Goal: Connect with others: Connect with others

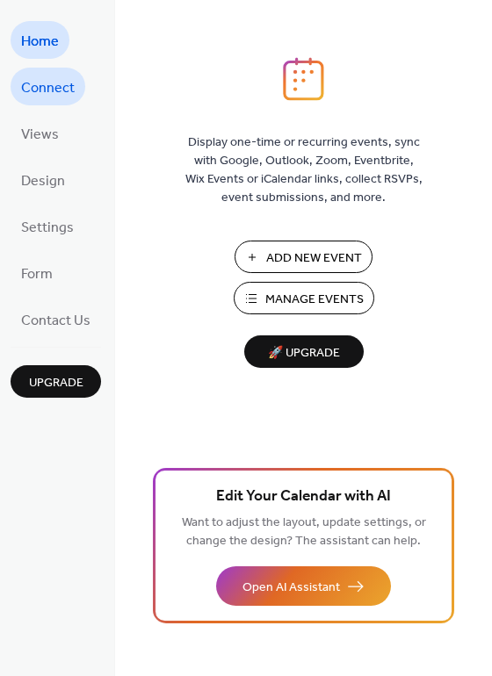
click at [40, 89] on span "Connect" at bounding box center [48, 88] width 54 height 27
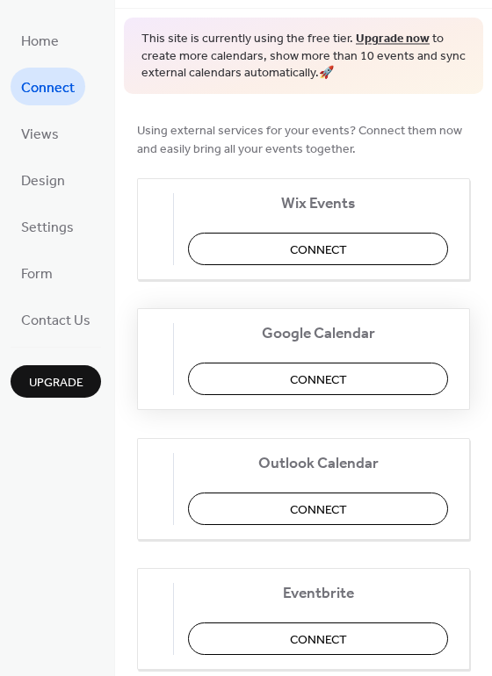
scroll to position [72, 0]
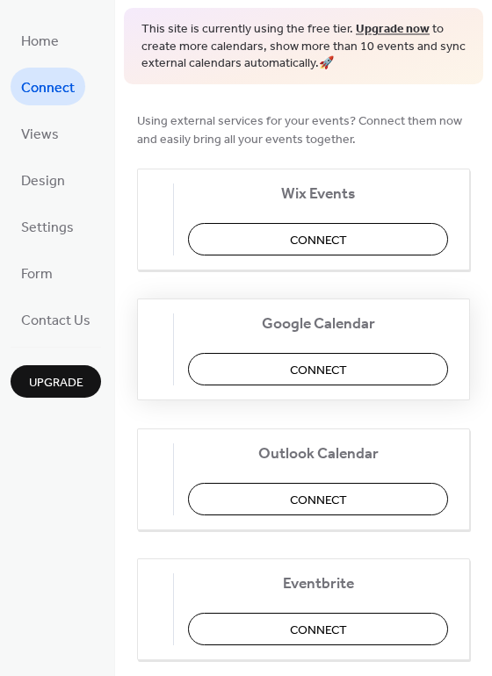
click at [324, 362] on span "Connect" at bounding box center [318, 370] width 57 height 18
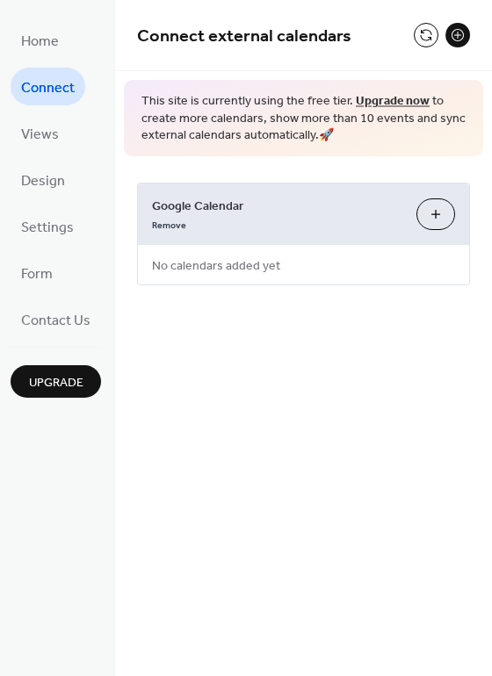
scroll to position [0, 0]
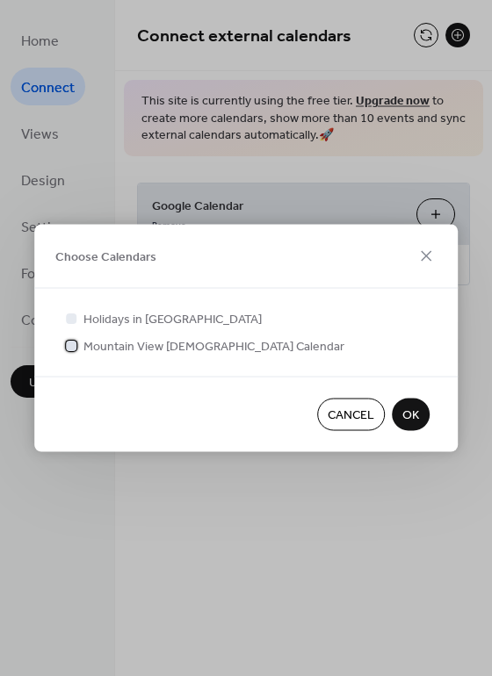
click at [213, 348] on span "Mountain View [DEMOGRAPHIC_DATA] Calendar" at bounding box center [213, 347] width 261 height 18
click at [410, 416] on span "OK" at bounding box center [410, 416] width 17 height 18
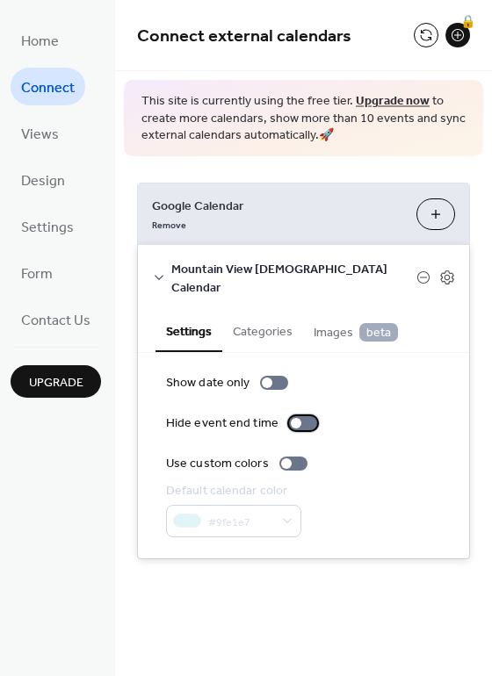
click at [297, 416] on div at bounding box center [303, 423] width 28 height 14
click at [305, 418] on div at bounding box center [310, 423] width 11 height 11
click at [300, 416] on div at bounding box center [303, 423] width 28 height 14
click at [305, 418] on div at bounding box center [310, 423] width 11 height 11
click at [162, 271] on icon at bounding box center [159, 278] width 14 height 14
